Goal: Task Accomplishment & Management: Complete application form

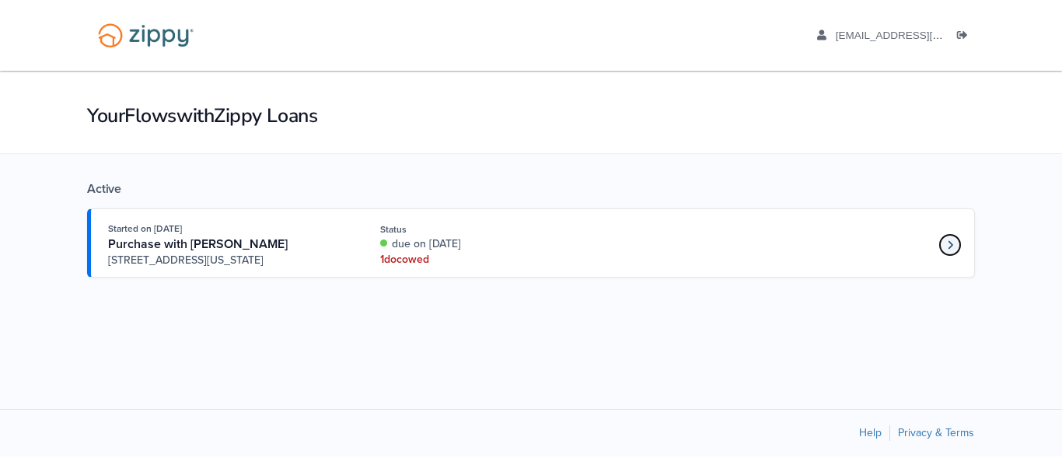
click at [944, 248] on link "Loan number 4243818" at bounding box center [949, 244] width 23 height 23
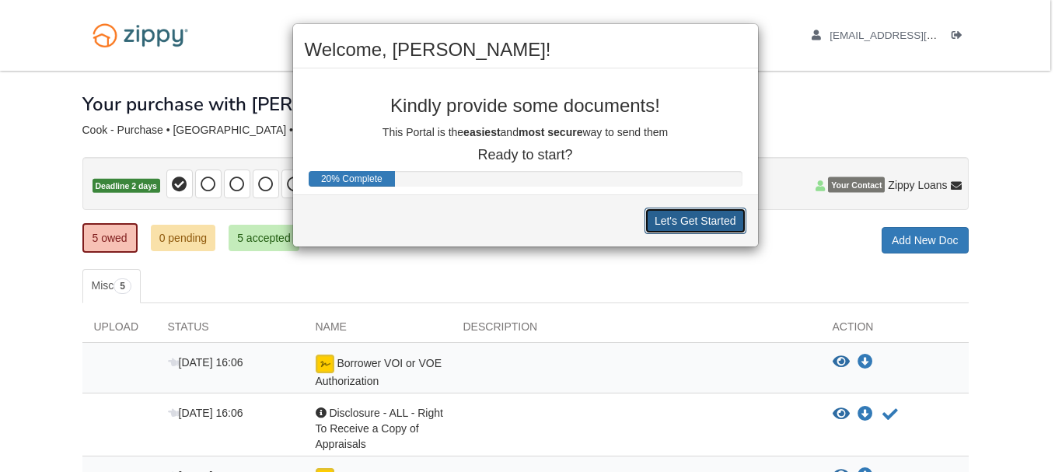
click at [664, 227] on button "Let's Get Started" at bounding box center [695, 220] width 102 height 26
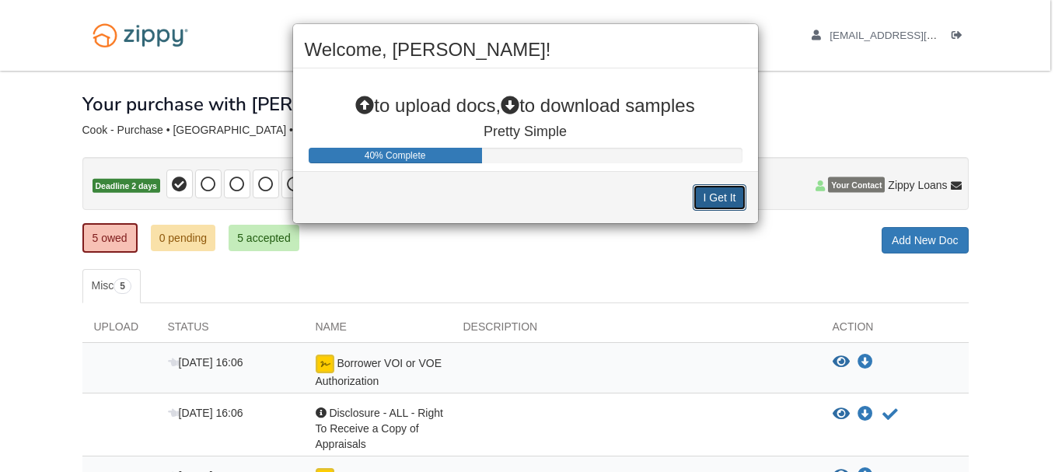
click at [718, 190] on button "I Get It" at bounding box center [718, 197] width 53 height 26
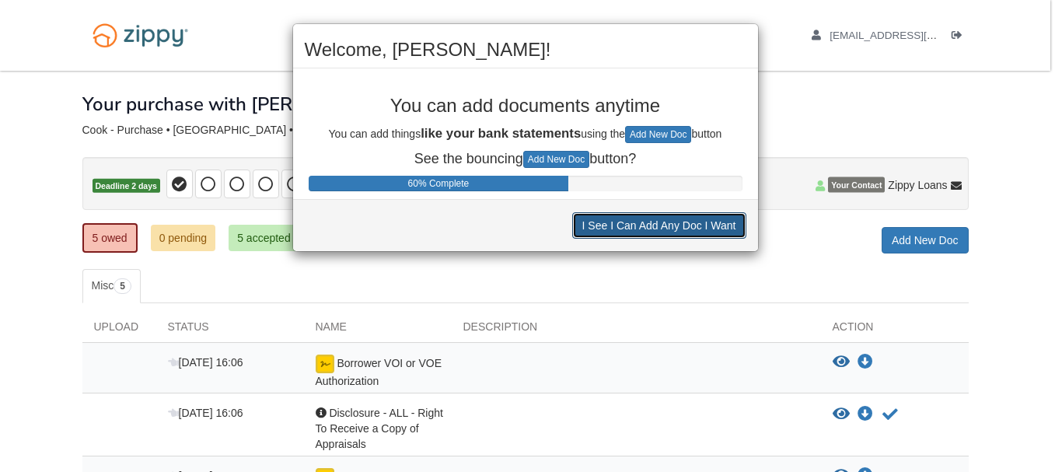
click at [666, 228] on button "I See I Can Add Any Doc I Want" at bounding box center [659, 225] width 174 height 26
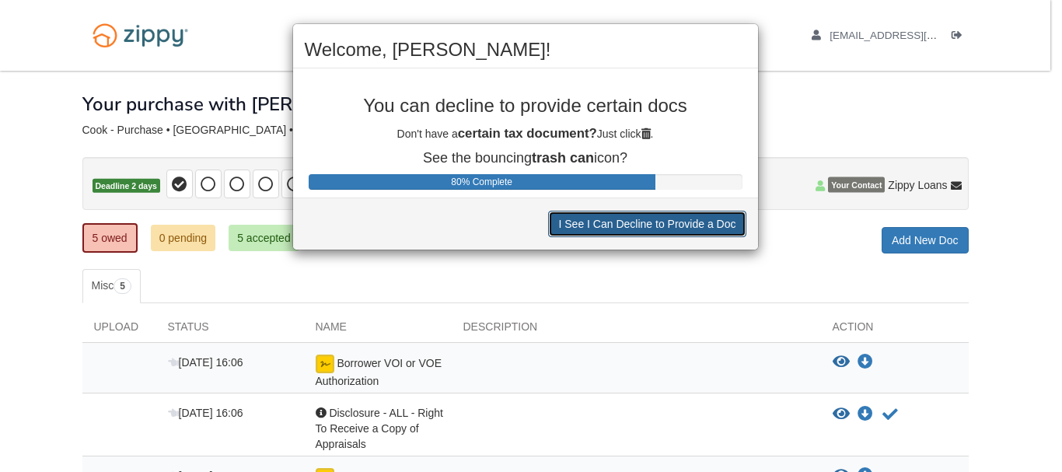
click at [666, 228] on button "I See I Can Decline to Provide a Doc" at bounding box center [646, 224] width 197 height 26
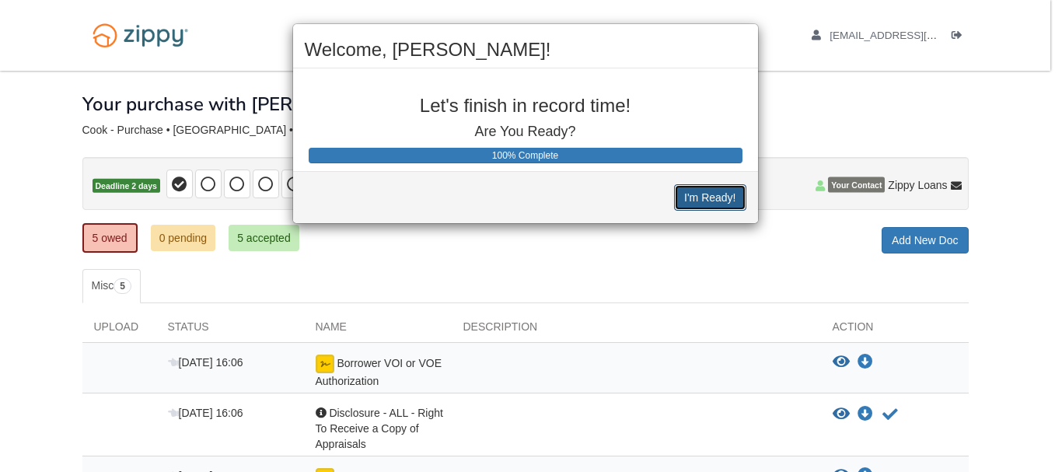
click at [698, 204] on button "I'm Ready!" at bounding box center [709, 197] width 71 height 26
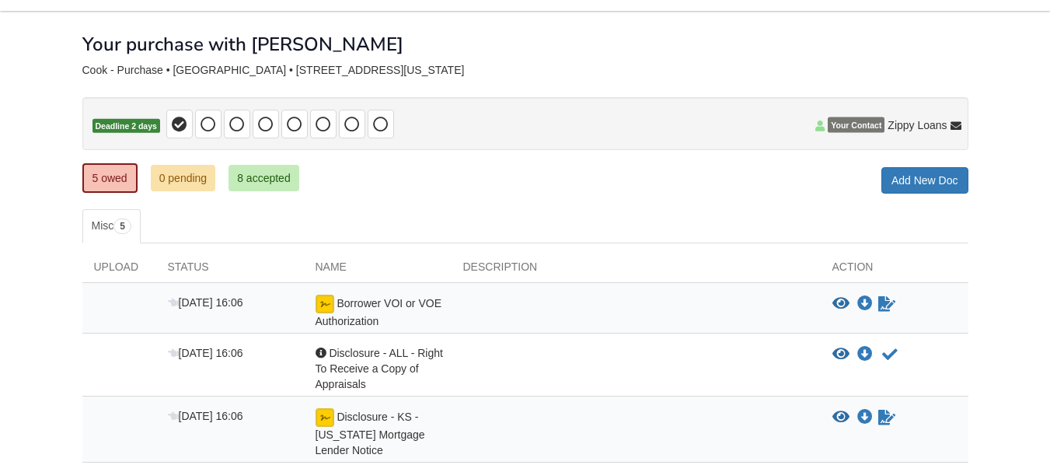
scroll to position [60, 0]
click at [880, 304] on icon "Sign Form" at bounding box center [886, 304] width 17 height 16
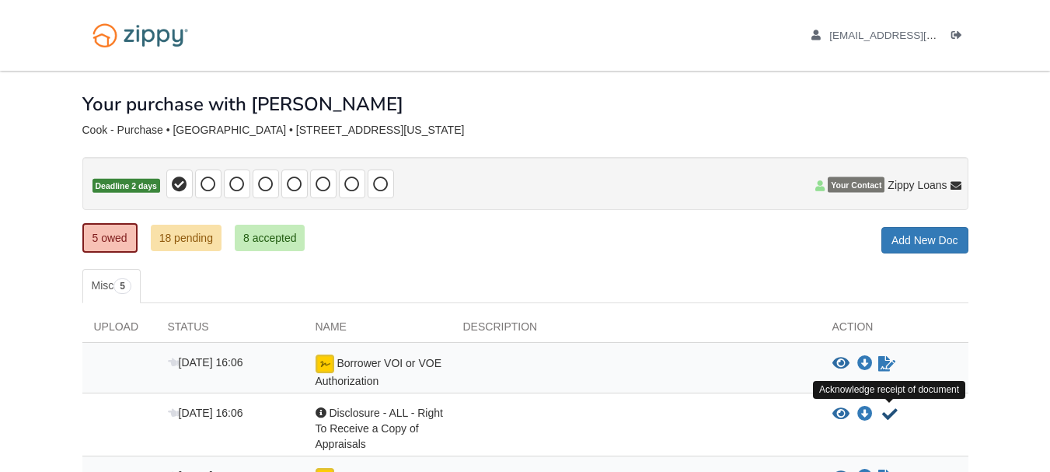
click at [885, 409] on icon "Acknowledge receipt of document" at bounding box center [890, 414] width 16 height 16
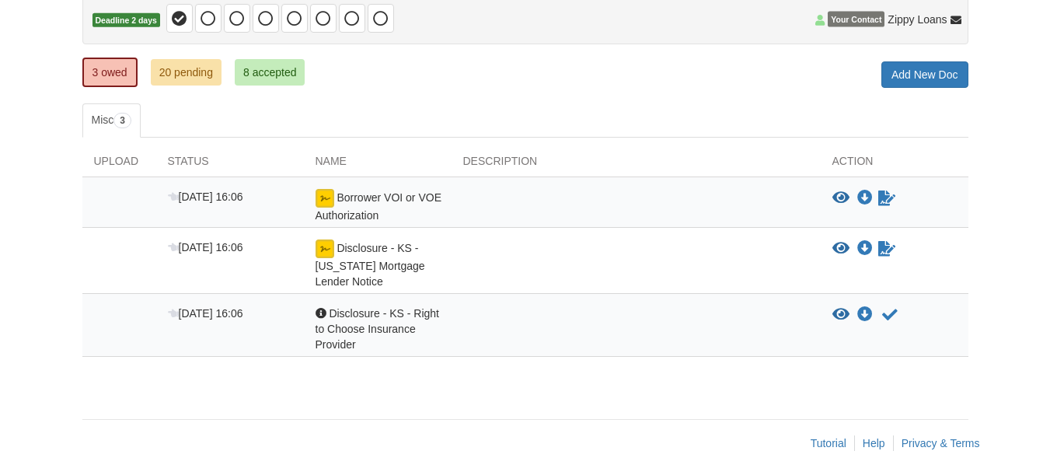
scroll to position [166, 0]
click at [891, 315] on icon "Acknowledge receipt of document" at bounding box center [890, 315] width 16 height 16
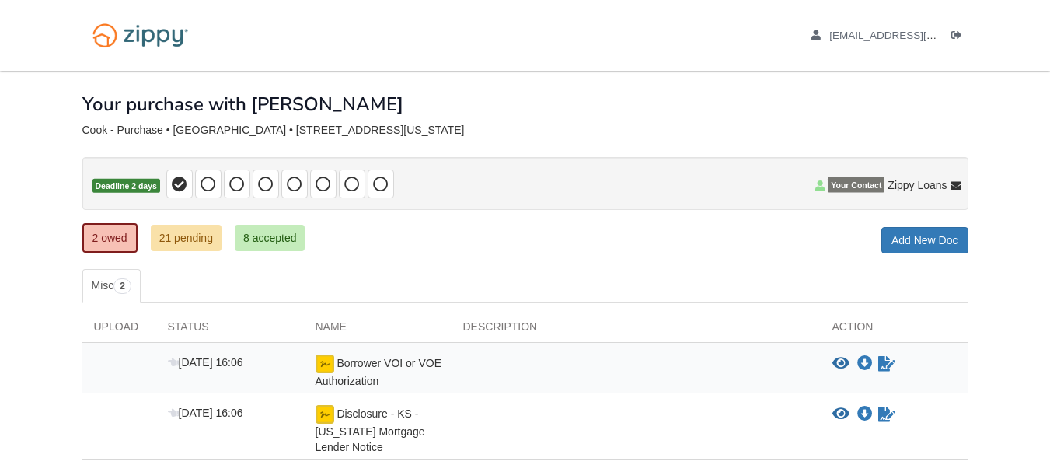
scroll to position [113, 0]
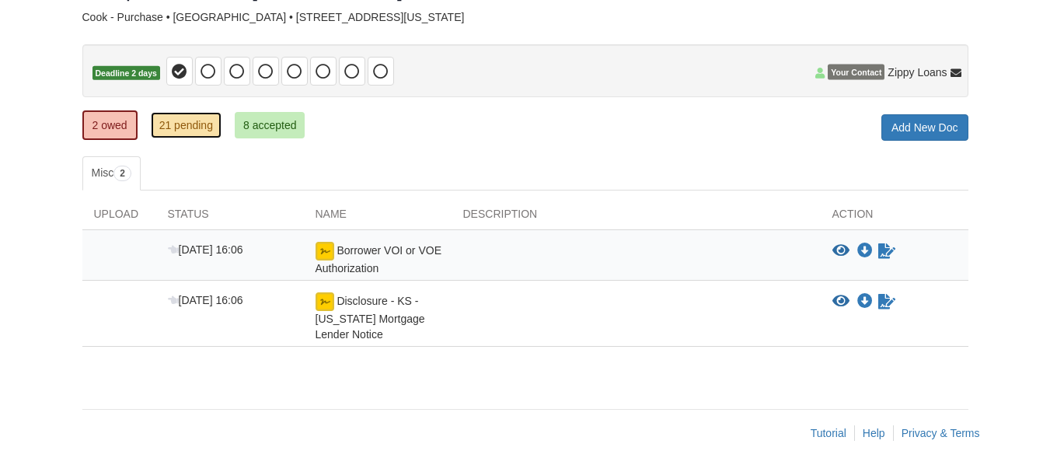
click at [182, 117] on link "21 pending" at bounding box center [186, 125] width 71 height 26
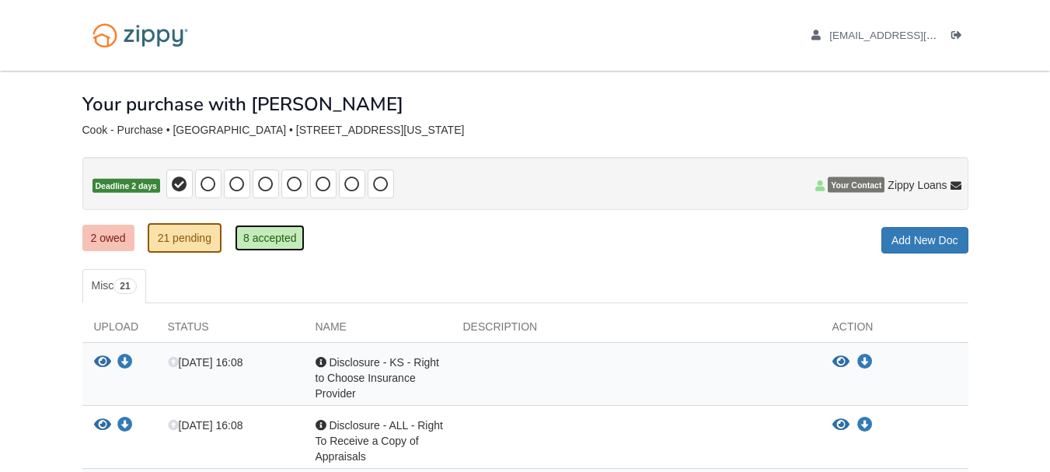
click at [253, 234] on link "8 accepted" at bounding box center [270, 238] width 71 height 26
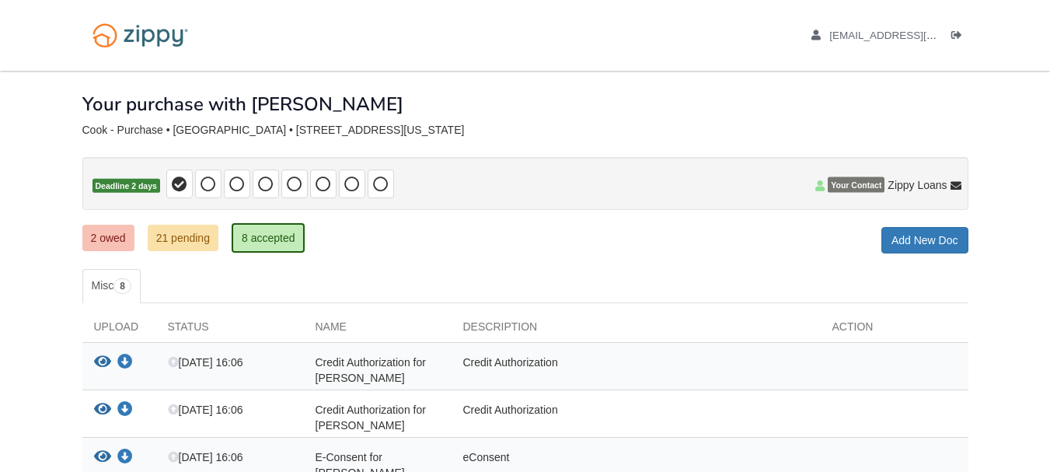
click at [103, 235] on link "2 owed" at bounding box center [108, 238] width 52 height 26
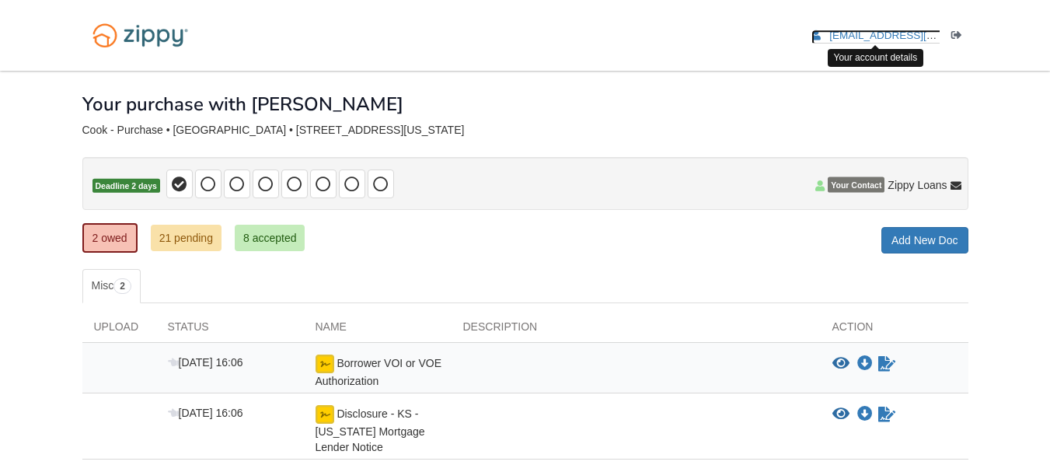
click at [856, 41] on link "[EMAIL_ADDRESS][DOMAIN_NAME]" at bounding box center [909, 38] width 197 height 16
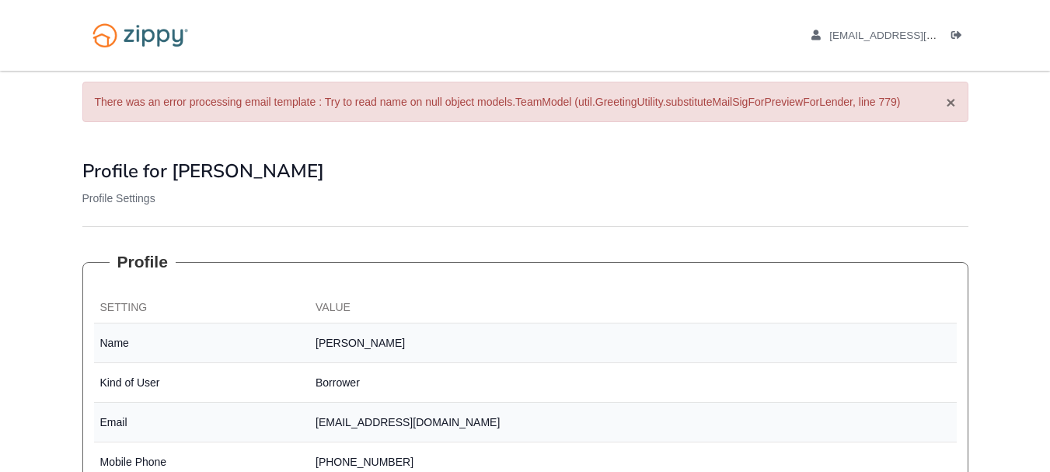
click at [946, 108] on button "×" at bounding box center [950, 102] width 9 height 16
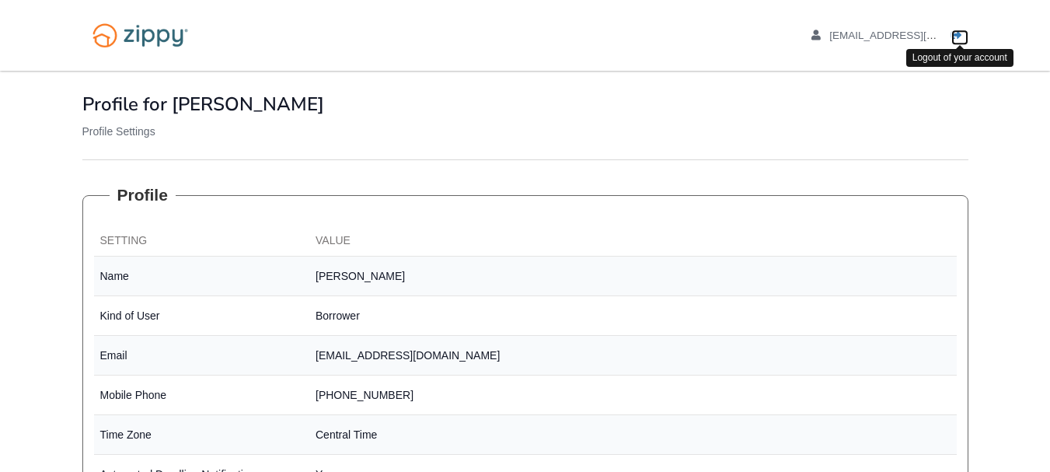
click at [960, 38] on icon "Log out" at bounding box center [956, 35] width 11 height 11
